Goal: Task Accomplishment & Management: Manage account settings

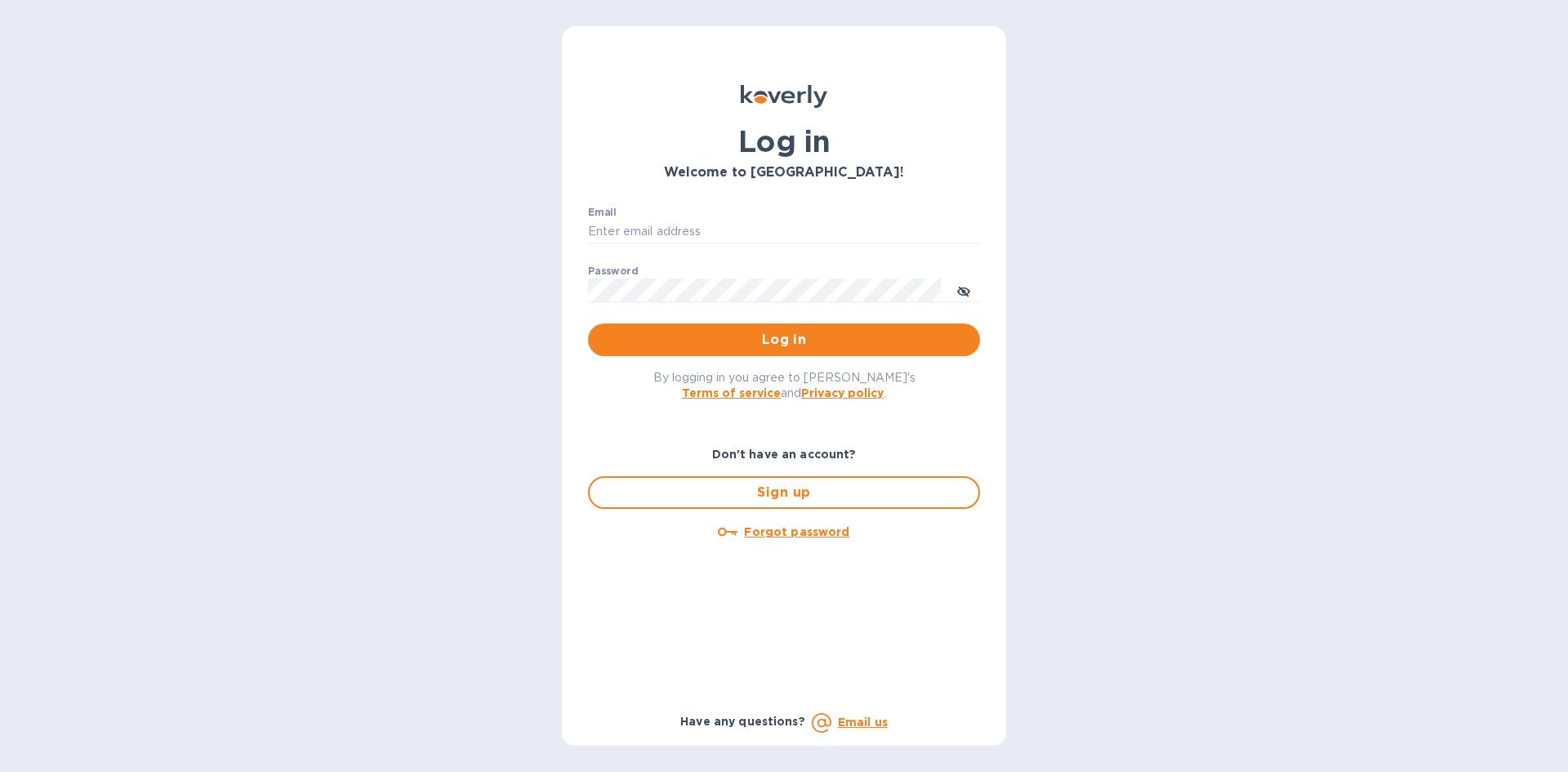
type input "[EMAIL_ADDRESS][DOMAIN_NAME]"
click at [1308, 343] on div "Log in Welcome to [GEOGRAPHIC_DATA]! Email [EMAIL_ADDRESS][DOMAIN_NAME] ​ Passw…" at bounding box center [784, 386] width 1568 height 772
click at [720, 344] on span "Log in" at bounding box center [784, 339] width 366 height 20
